Goal: Information Seeking & Learning: Find specific fact

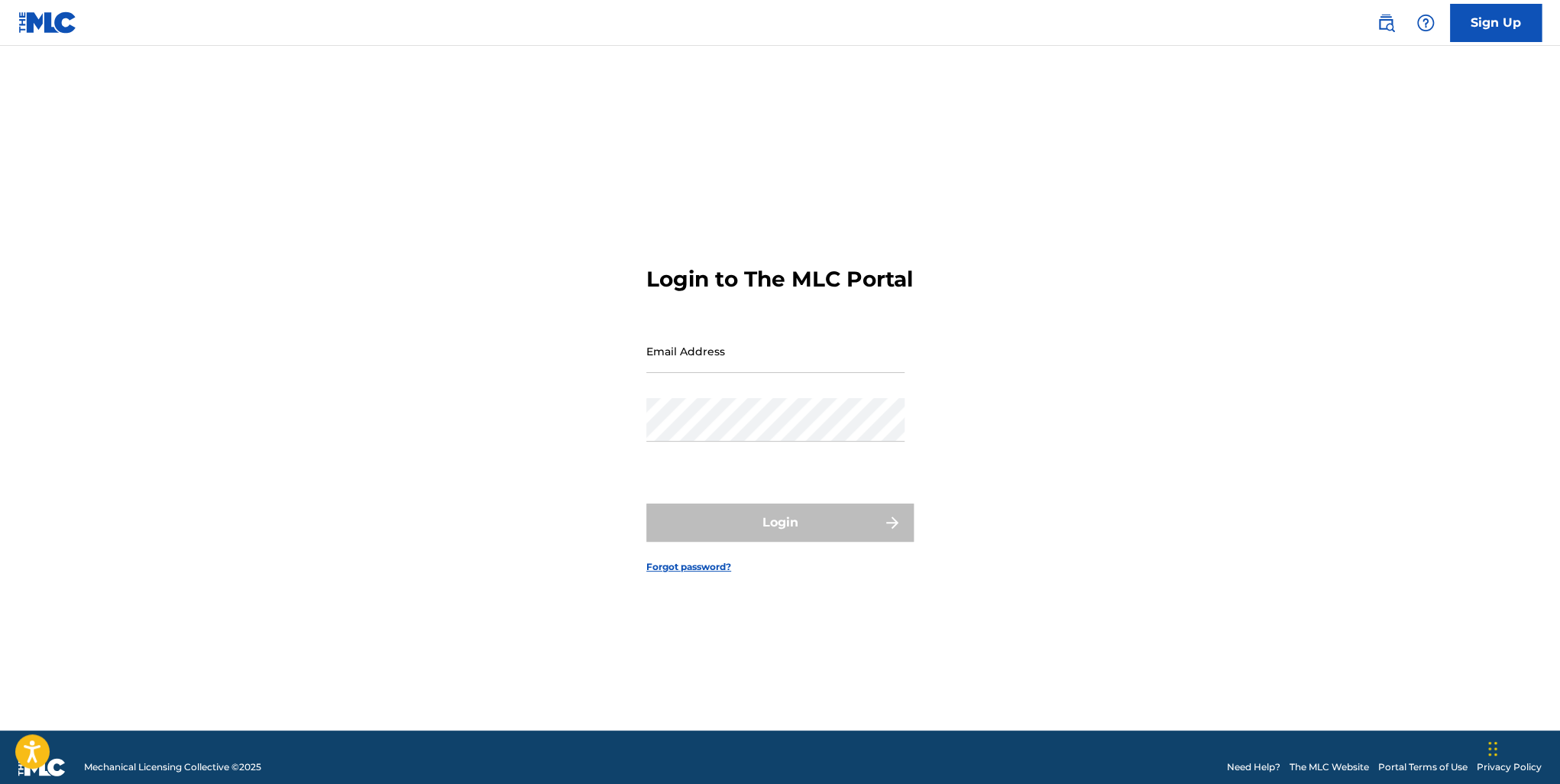
click at [835, 371] on input "Email Address" at bounding box center [775, 350] width 258 height 43
type input "[EMAIL_ADDRESS][DOMAIN_NAME]"
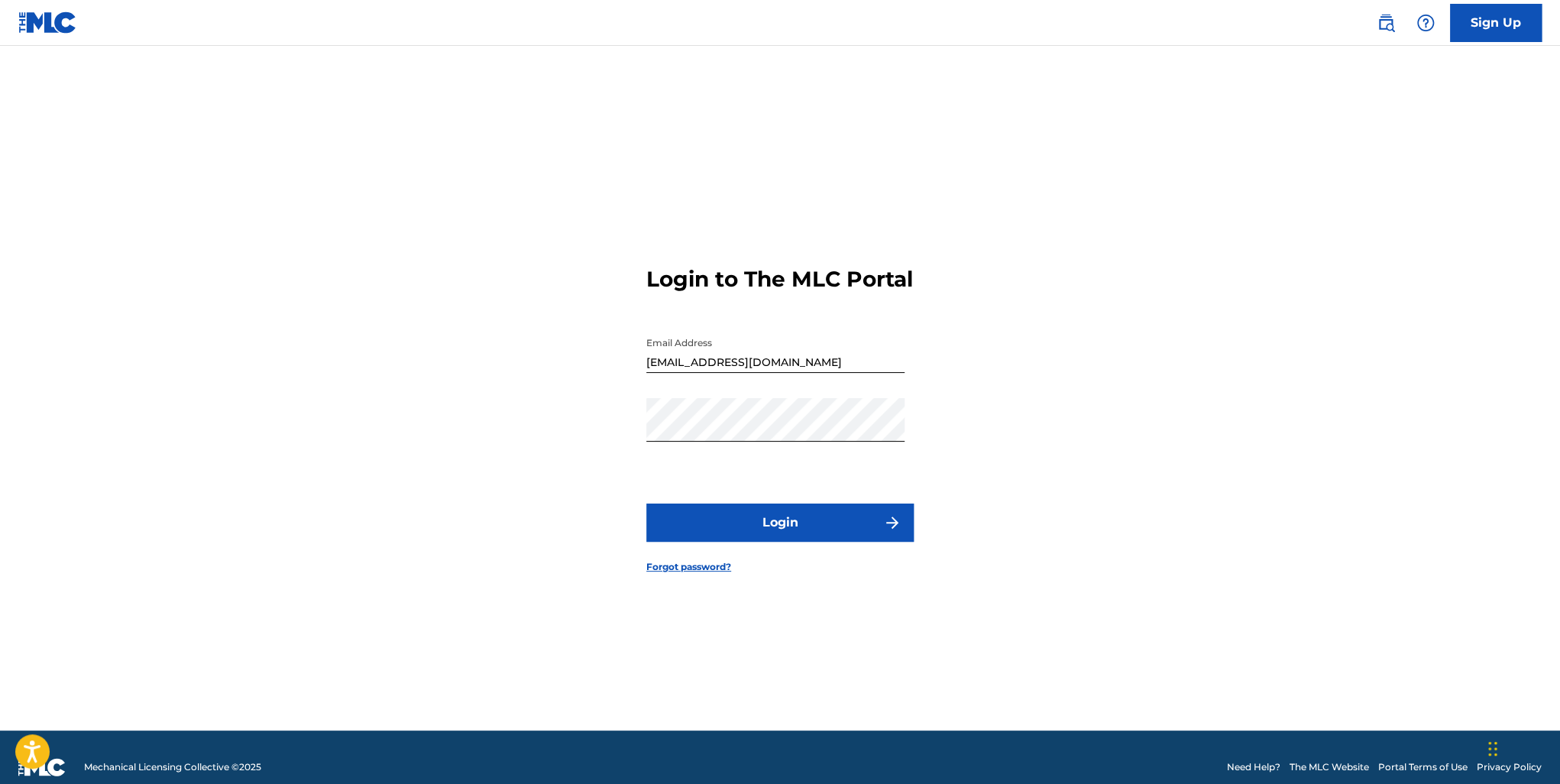
click at [783, 536] on button "Login" at bounding box center [779, 522] width 267 height 38
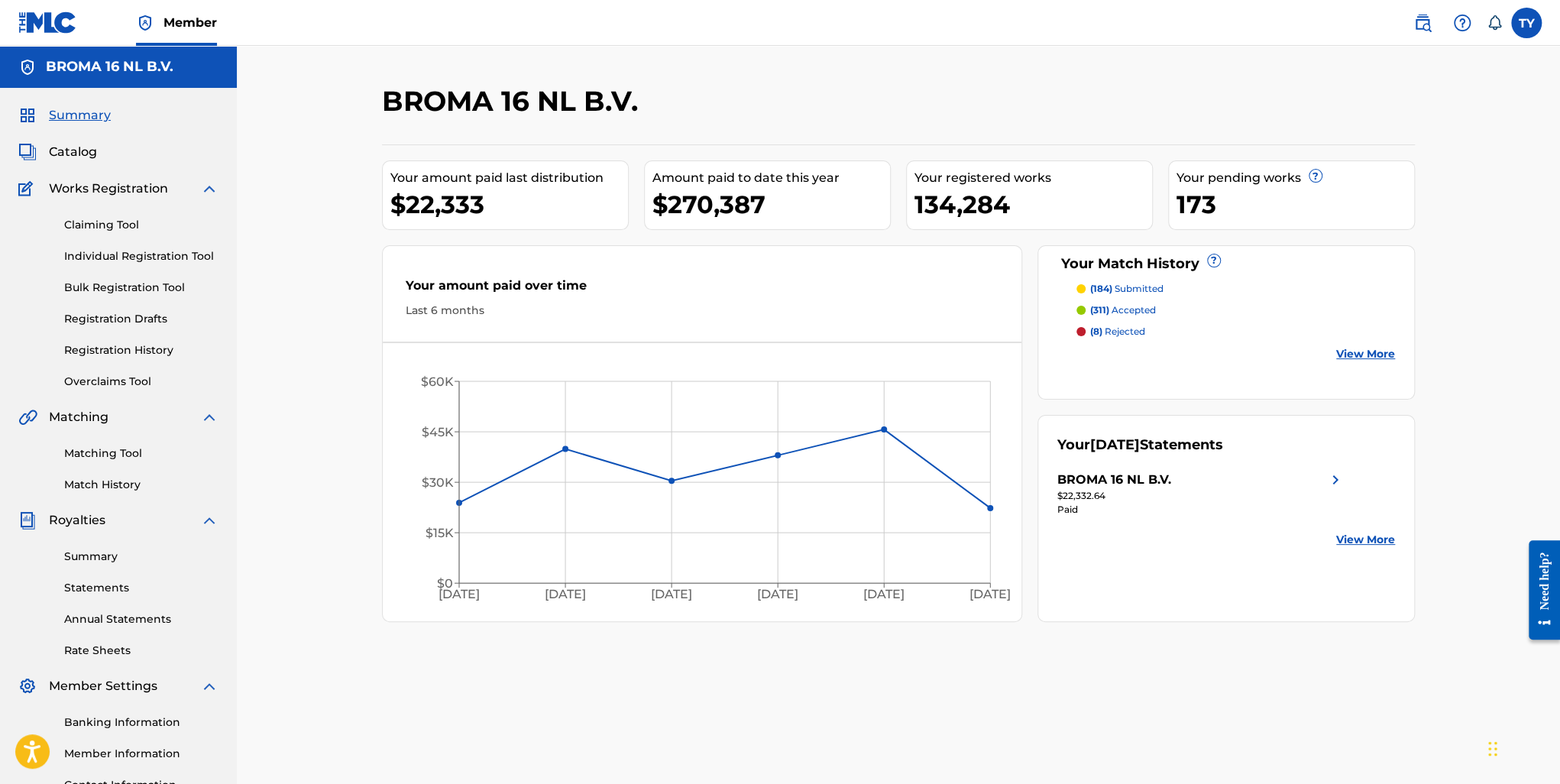
click at [74, 154] on span "Catalog" at bounding box center [73, 152] width 48 height 18
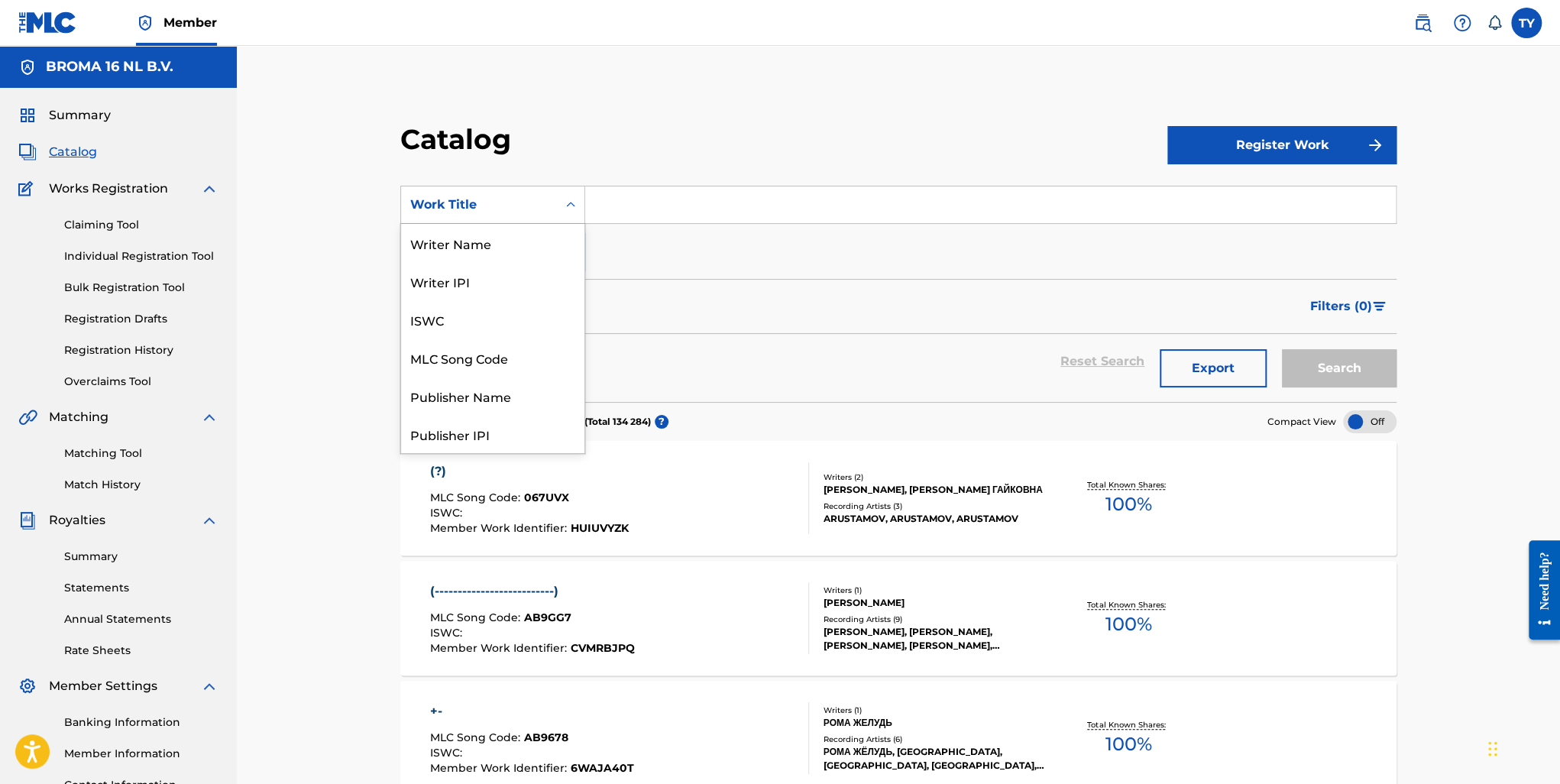
click at [535, 209] on div "Work Title" at bounding box center [479, 204] width 137 height 18
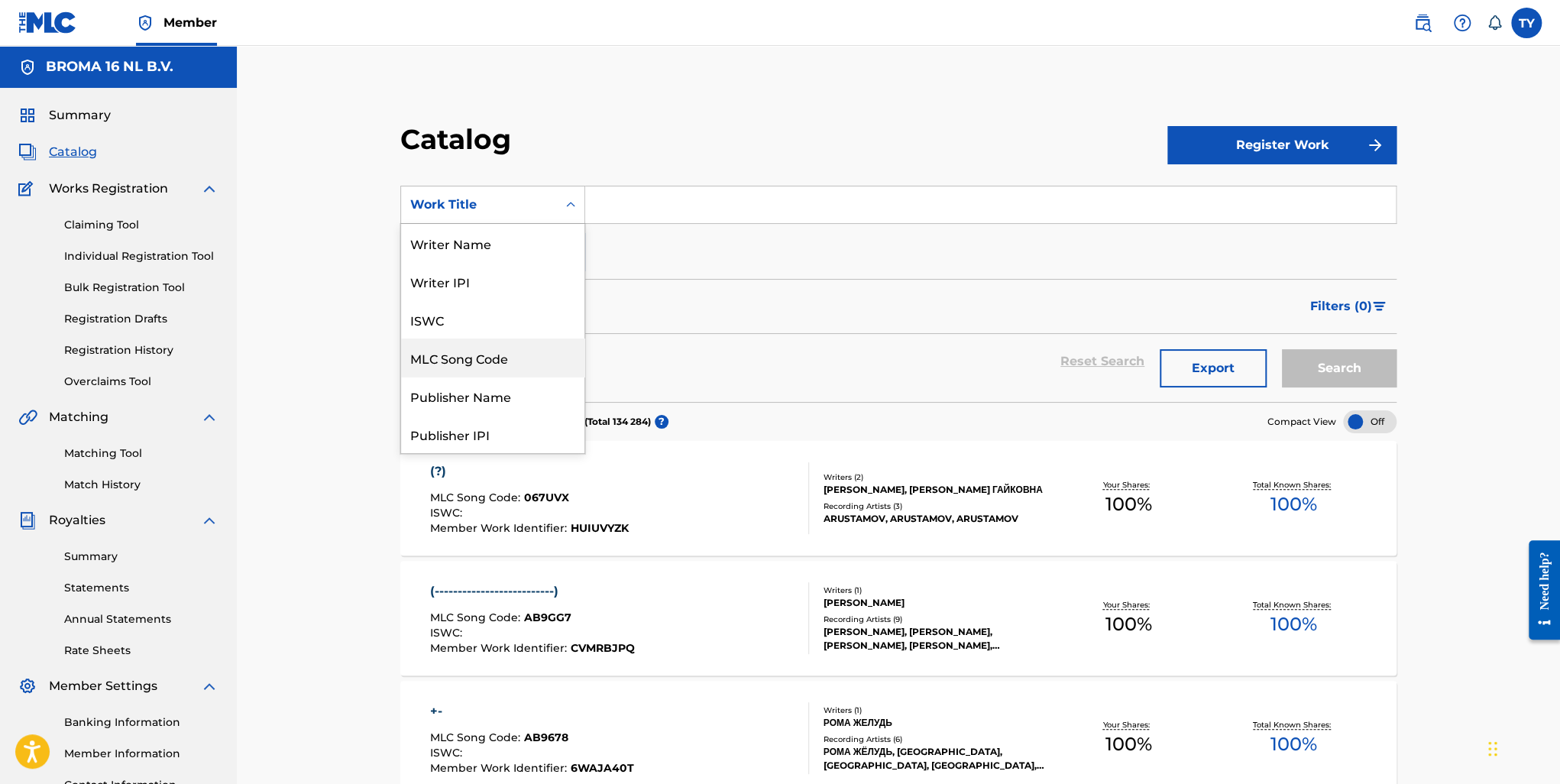
click at [481, 356] on div "MLC Song Code" at bounding box center [493, 357] width 183 height 38
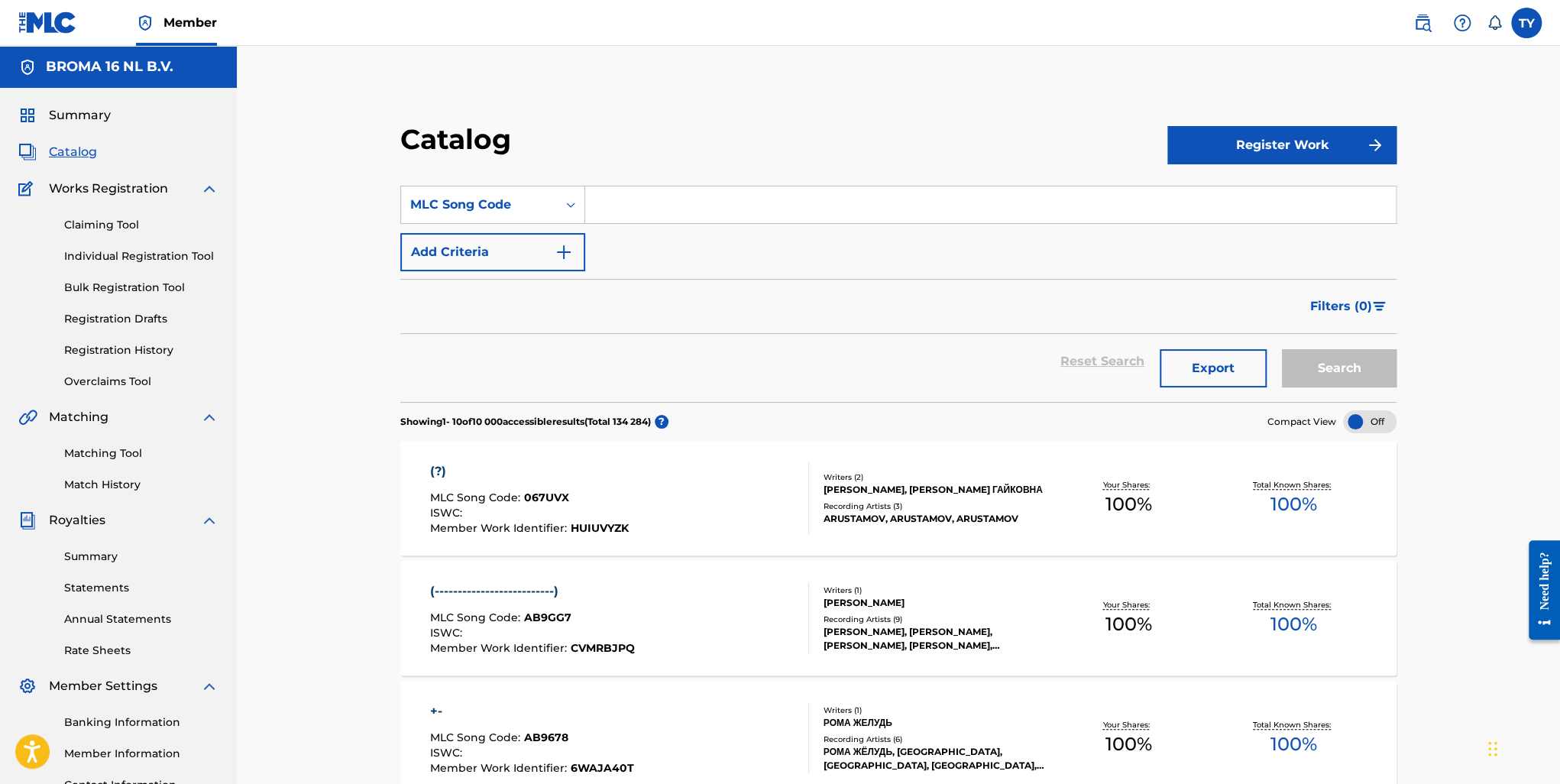
click at [706, 210] on input "Search Form" at bounding box center [990, 204] width 810 height 37
paste input "FE3T2O"
type input "FE3T2O"
click at [1315, 362] on button "Search" at bounding box center [1339, 368] width 114 height 38
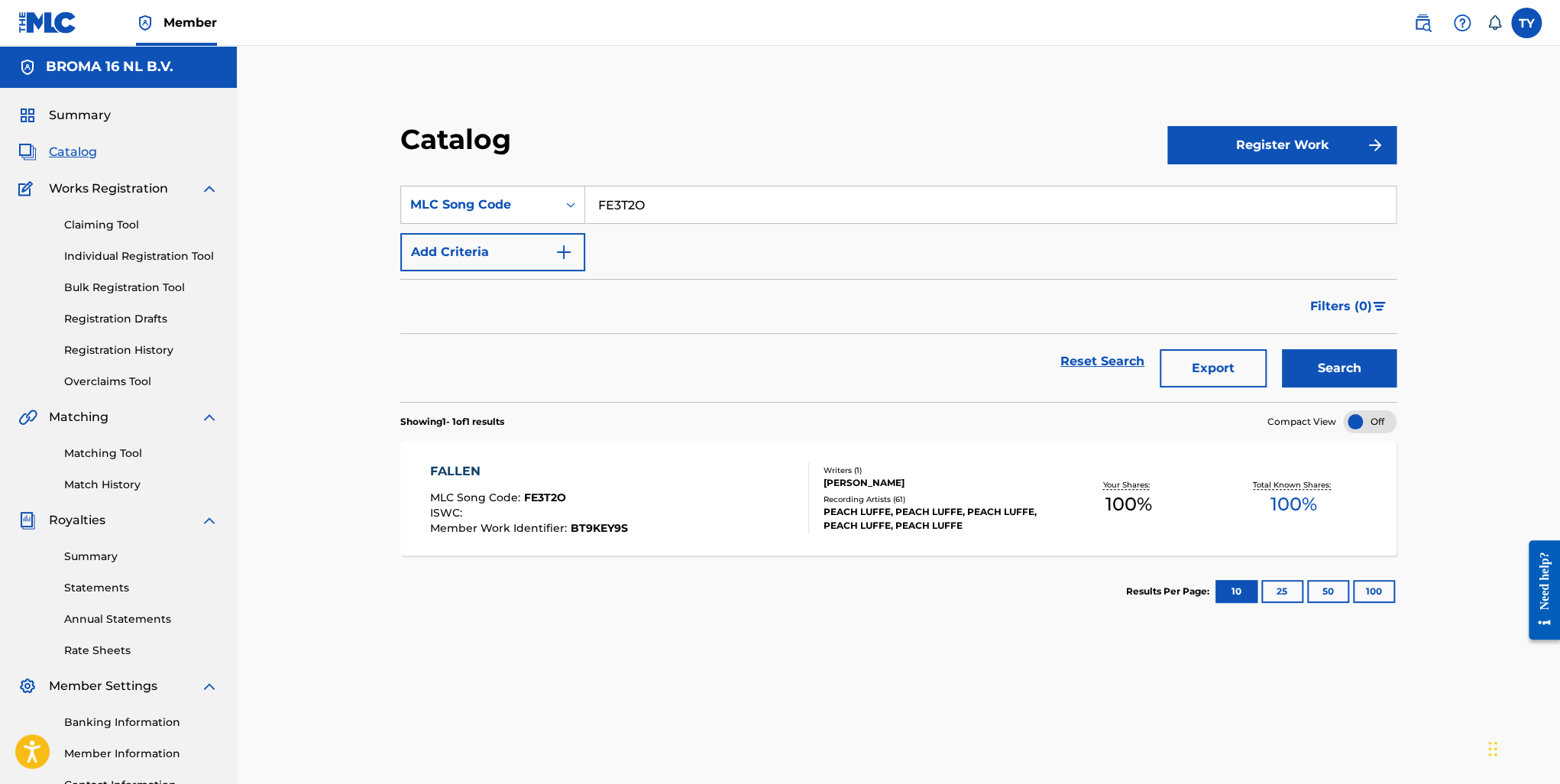
click at [466, 470] on div "FALLEN" at bounding box center [529, 471] width 198 height 18
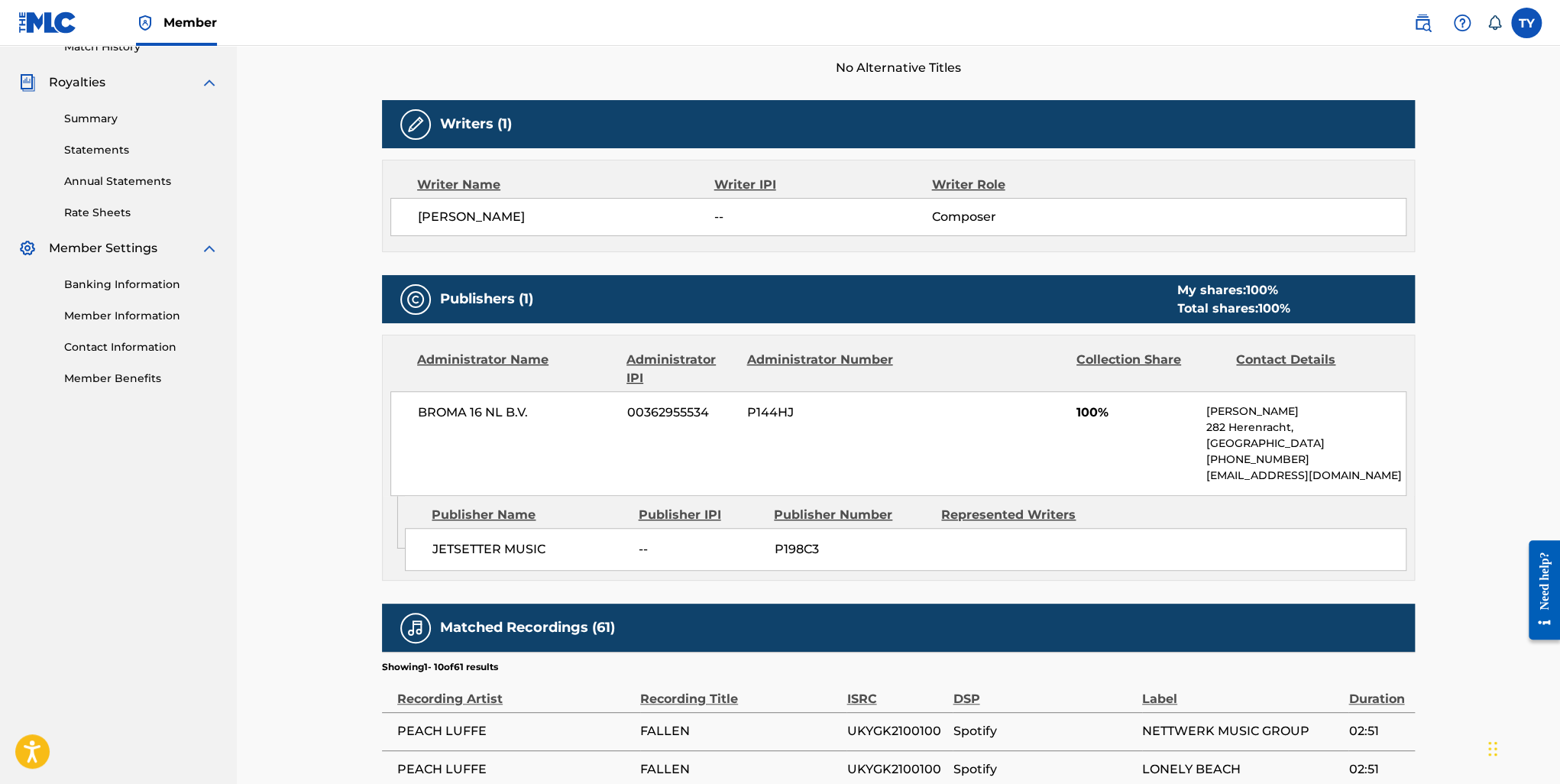
scroll to position [611, 0]
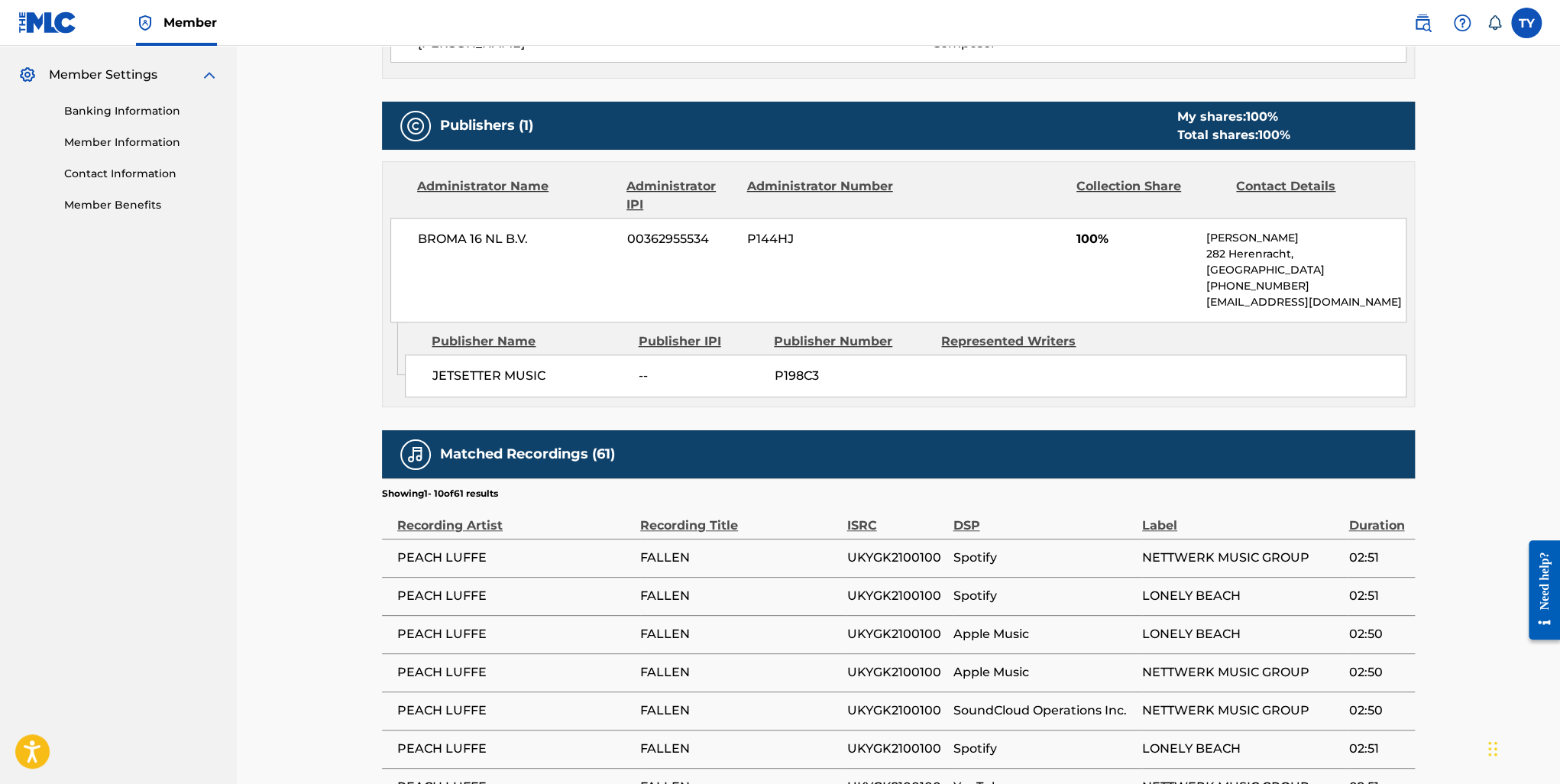
click at [479, 372] on span "JETSETTER MUSIC" at bounding box center [529, 376] width 194 height 18
copy div "JETSETTER MUSIC"
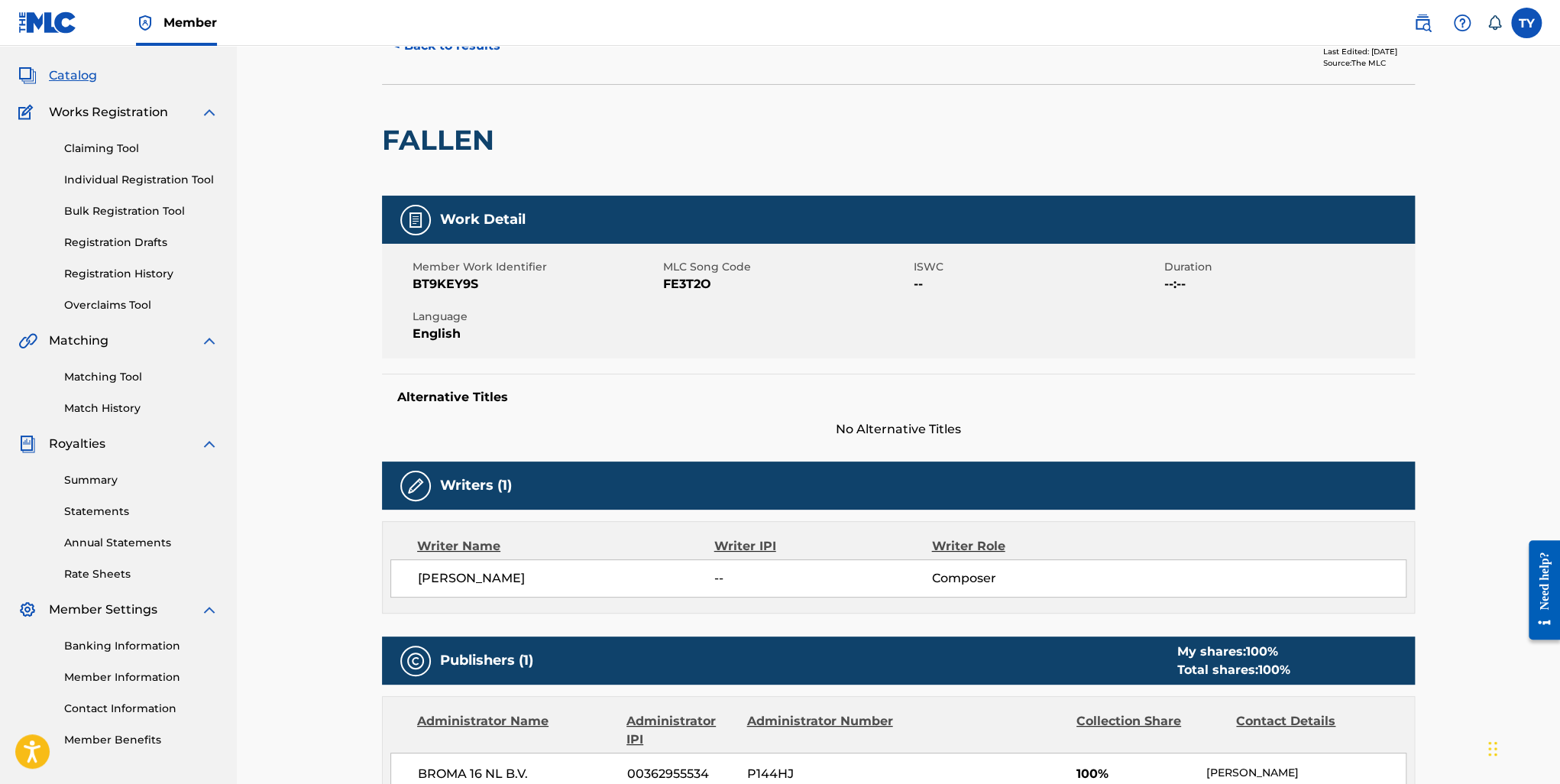
scroll to position [0, 0]
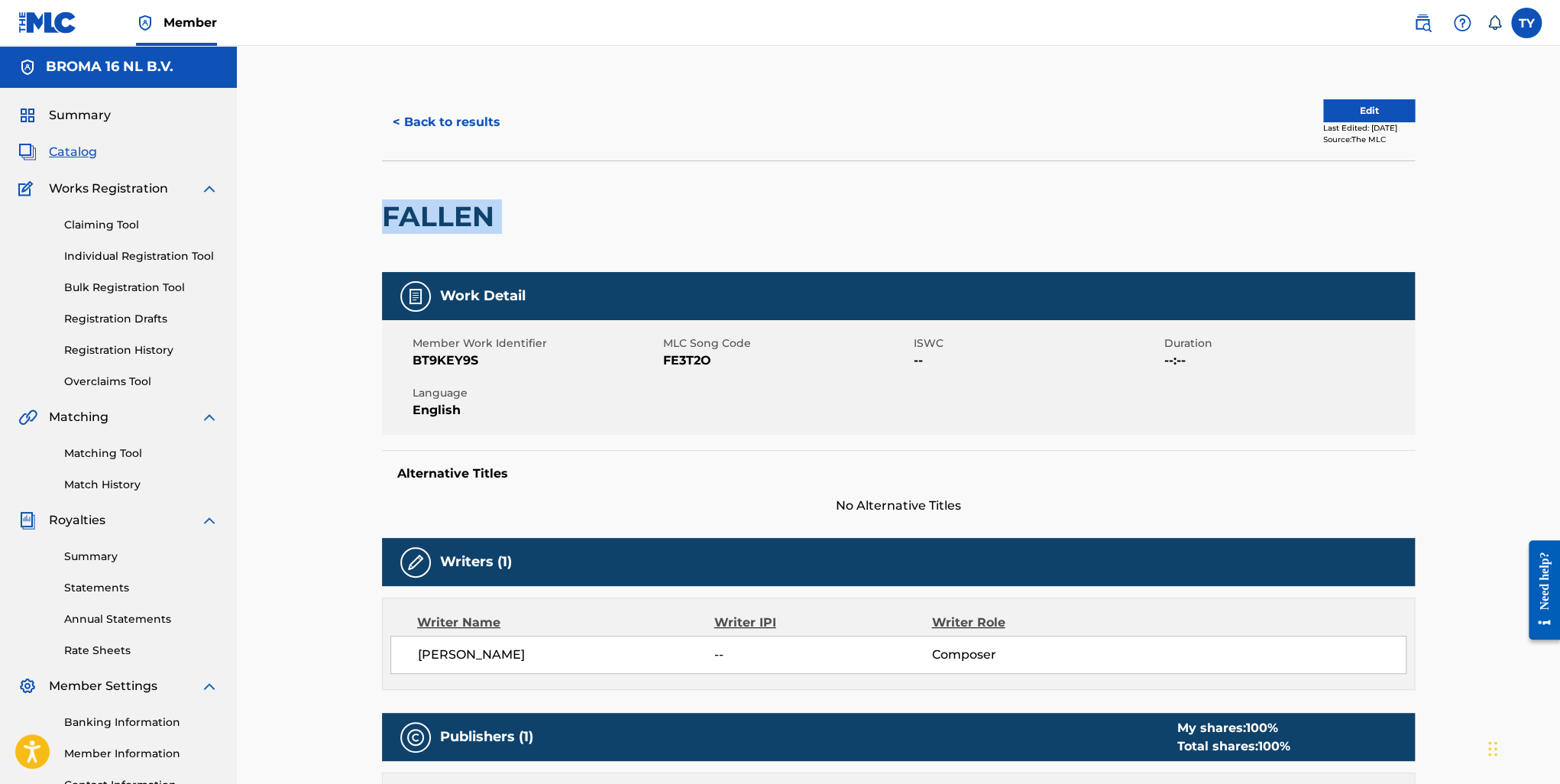
drag, startPoint x: 507, startPoint y: 233, endPoint x: 394, endPoint y: 219, distance: 113.9
click at [455, 129] on button "< Back to results" at bounding box center [447, 122] width 129 height 38
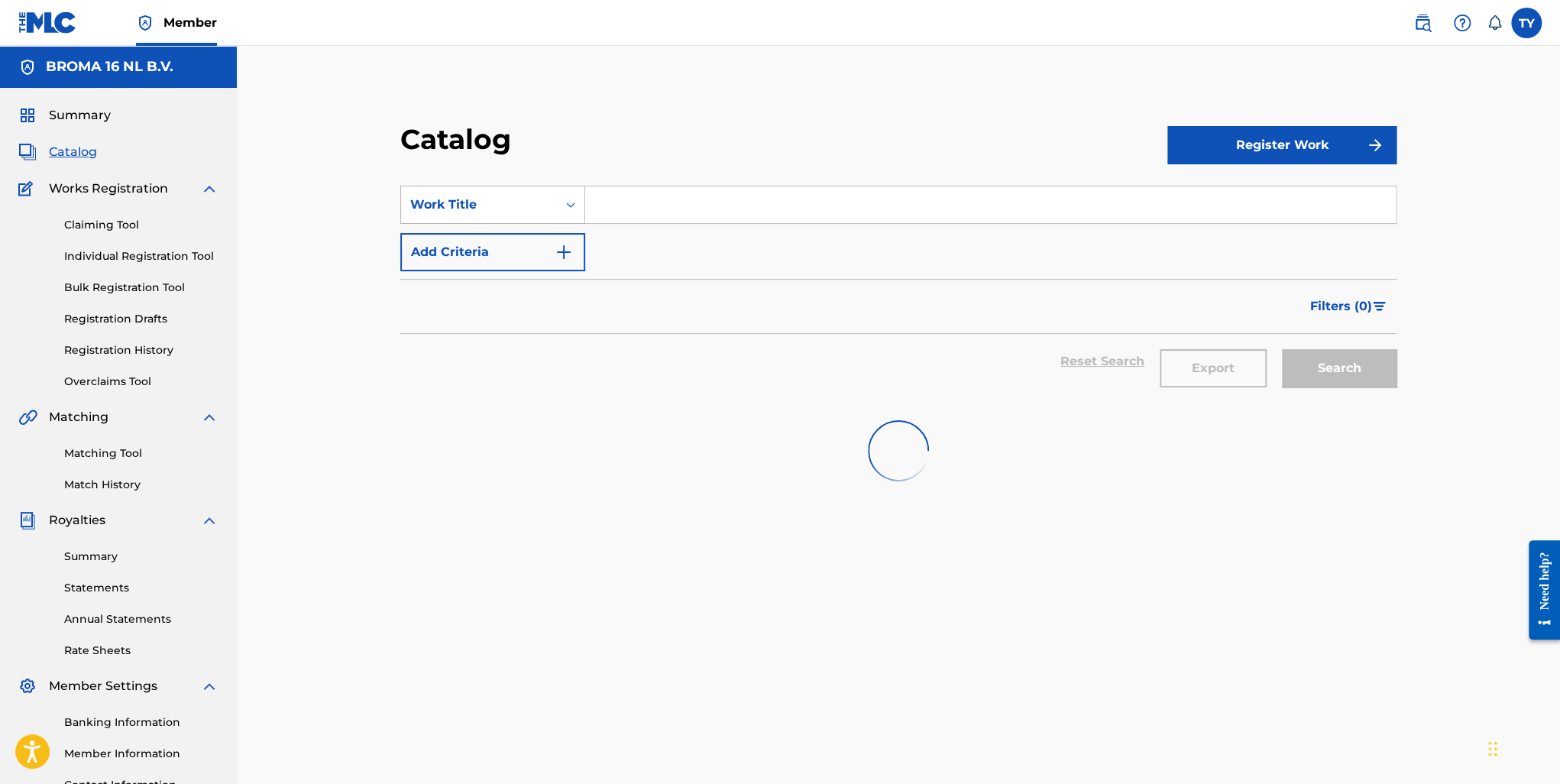
click at [511, 206] on div "Work Title" at bounding box center [479, 204] width 137 height 18
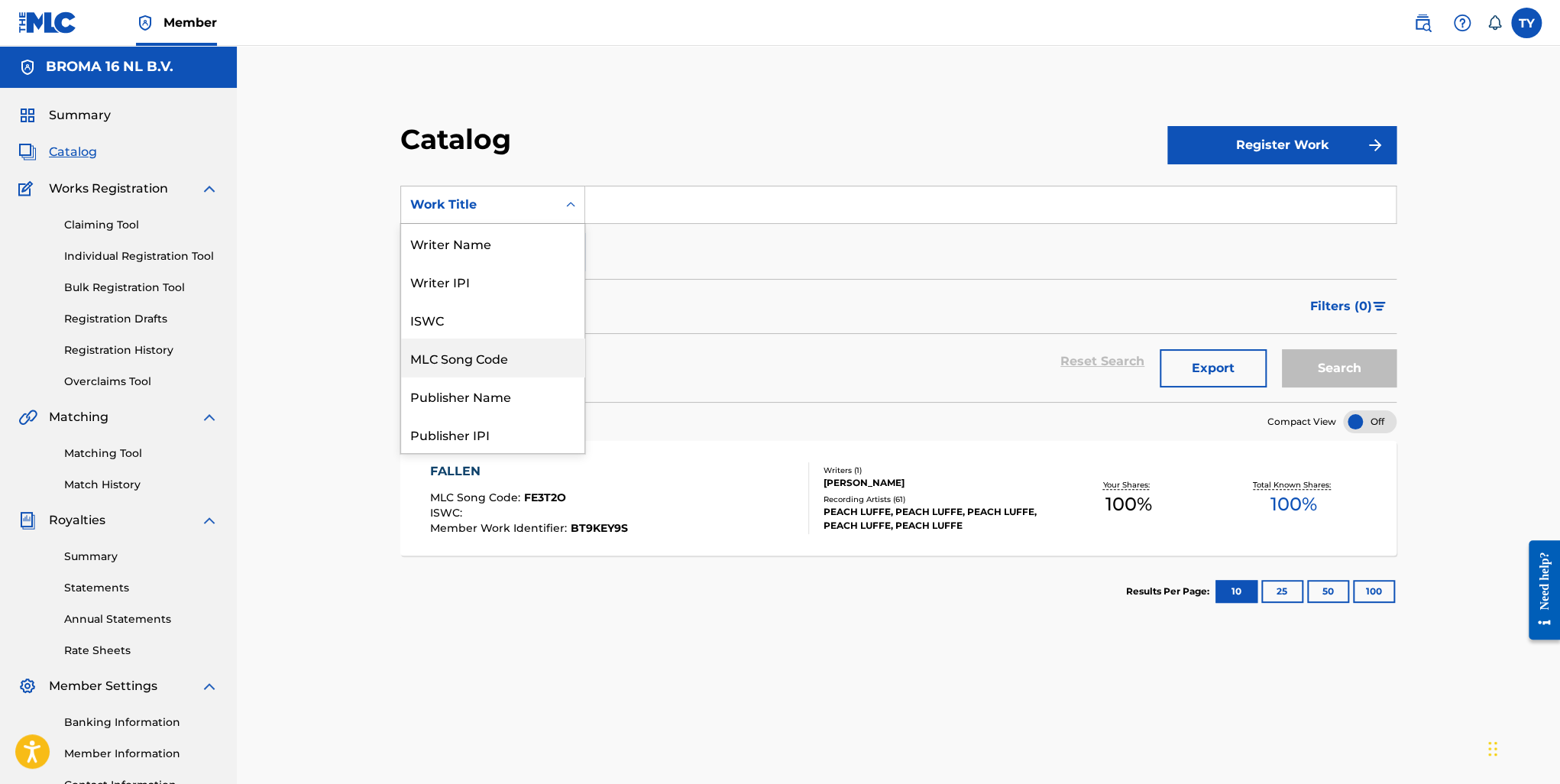
click at [493, 361] on div "MLC Song Code" at bounding box center [493, 357] width 183 height 38
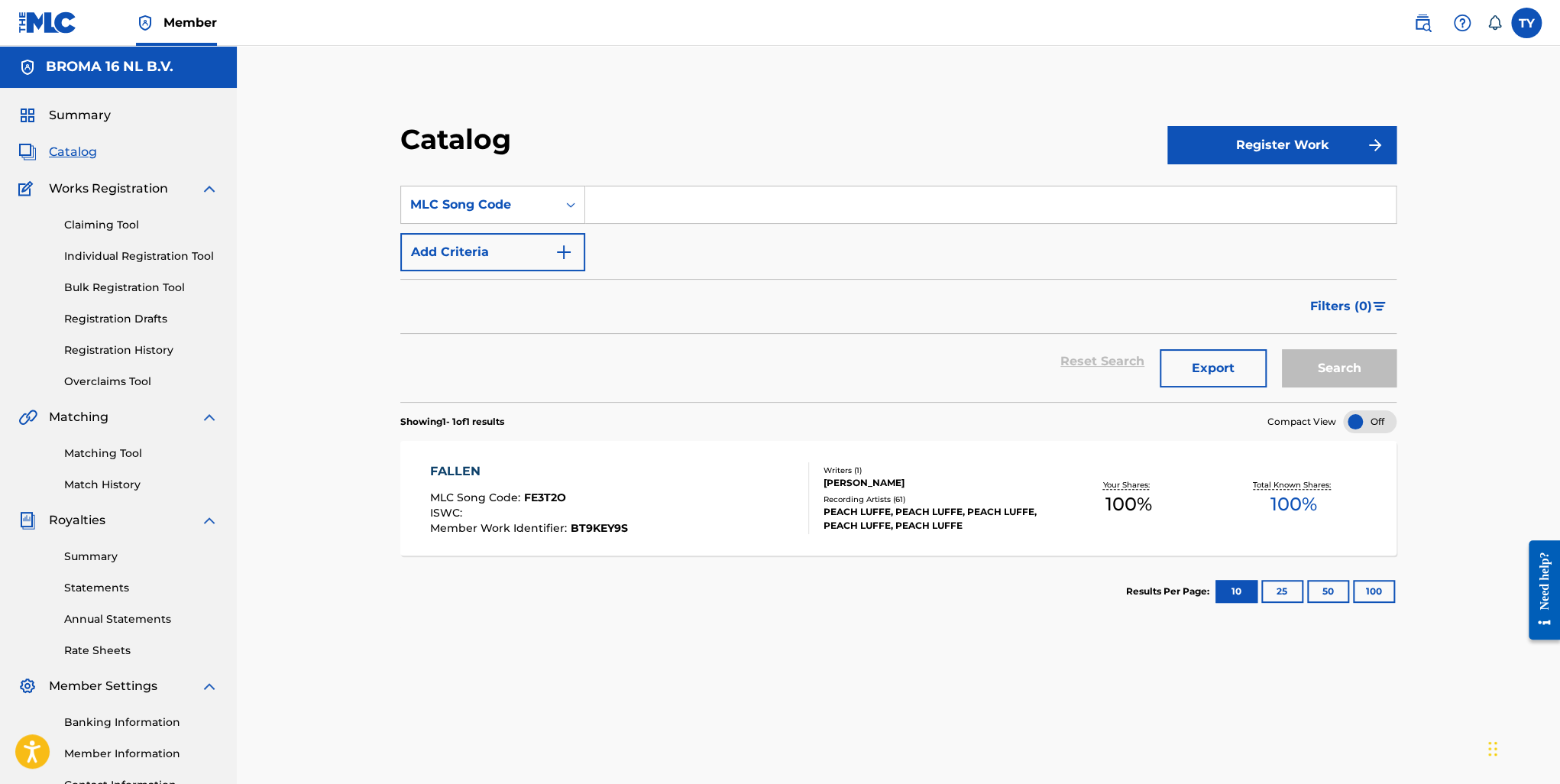
click at [709, 206] on input "Search Form" at bounding box center [990, 204] width 810 height 37
paste input "RC0G5O"
type input "RC0G5O"
click at [1333, 368] on button "Search" at bounding box center [1339, 368] width 114 height 38
click at [444, 458] on div "RAGE MLC Song Code : RC0G5O ISWC : Member Work Identifier : JGAFXLL0 Writers ( …" at bounding box center [898, 498] width 996 height 114
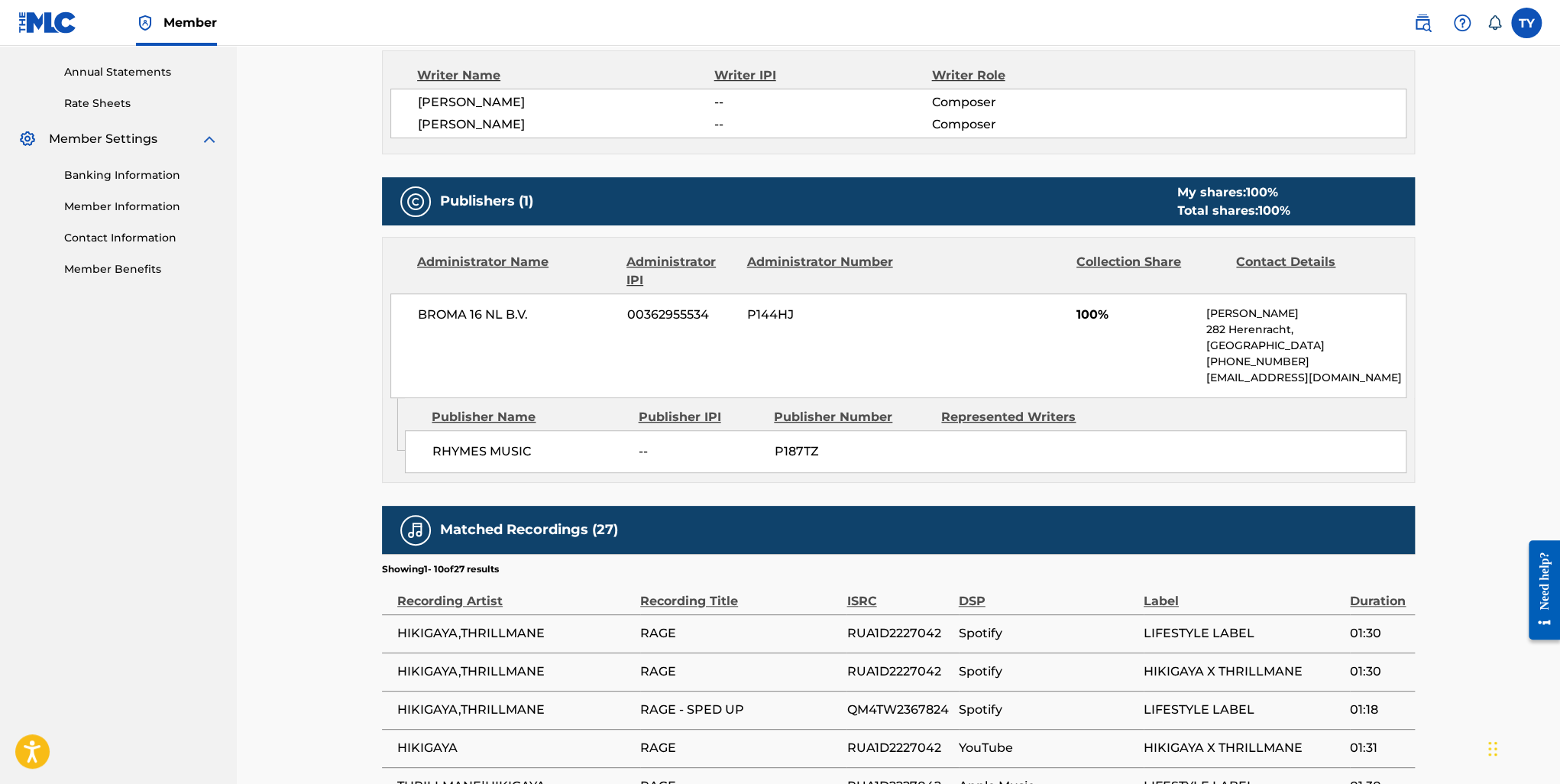
scroll to position [261, 0]
